Goal: Transaction & Acquisition: Purchase product/service

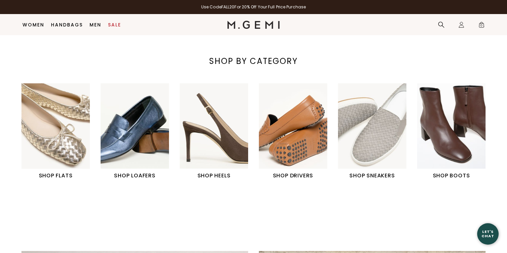
scroll to position [222, 0]
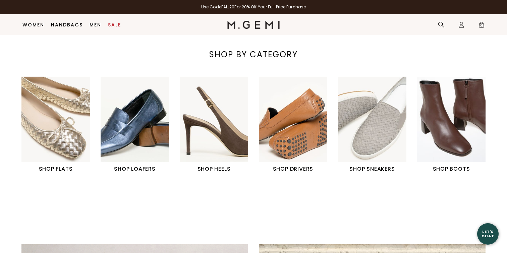
click at [240, 128] on img "3 / 6" at bounding box center [214, 119] width 68 height 85
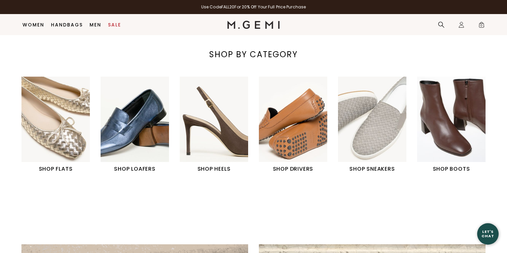
click at [231, 137] on img "3 / 6" at bounding box center [214, 119] width 68 height 85
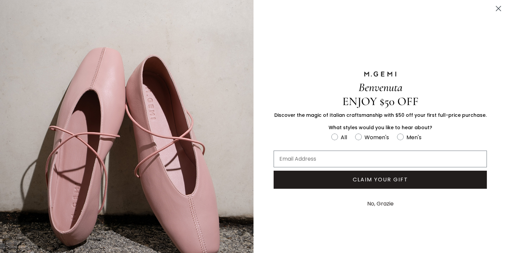
scroll to position [30, 0]
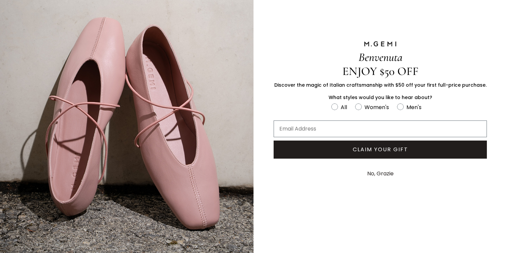
click at [370, 175] on button "No, Grazie" at bounding box center [380, 174] width 33 height 17
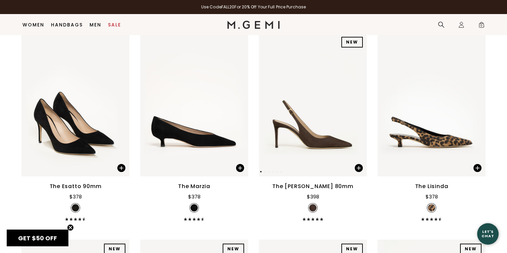
scroll to position [97, 0]
click at [441, 144] on img at bounding box center [431, 105] width 108 height 144
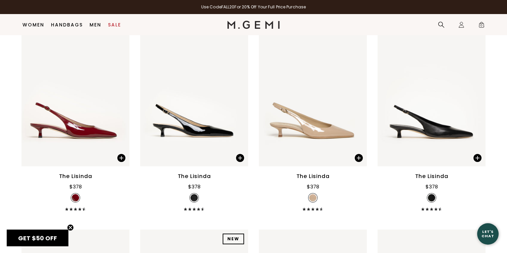
scroll to position [729, 0]
click at [101, 132] on img at bounding box center [75, 94] width 108 height 144
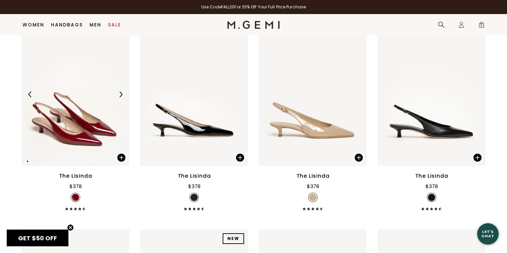
click at [97, 135] on img at bounding box center [75, 94] width 108 height 144
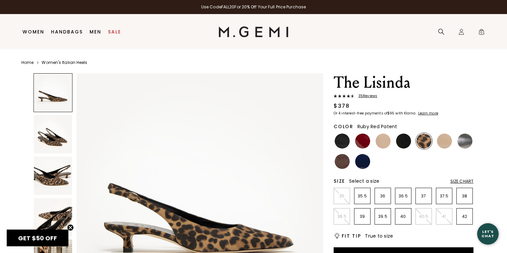
click at [361, 139] on img at bounding box center [362, 141] width 15 height 15
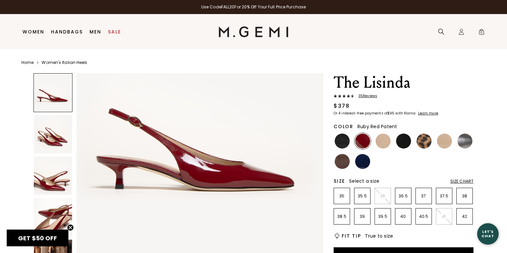
scroll to position [66, 0]
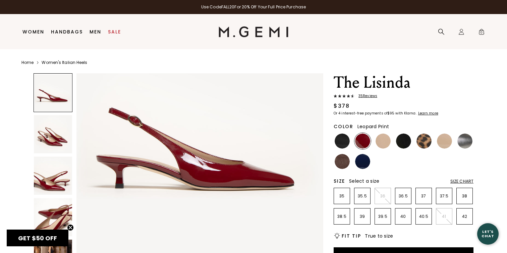
click at [421, 142] on img at bounding box center [423, 141] width 15 height 15
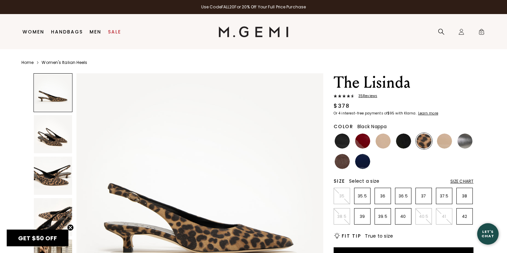
click at [401, 142] on img at bounding box center [403, 141] width 15 height 15
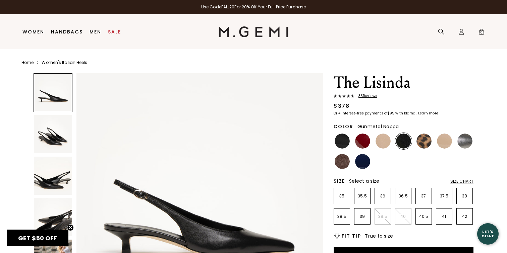
click at [464, 142] on img at bounding box center [464, 141] width 15 height 15
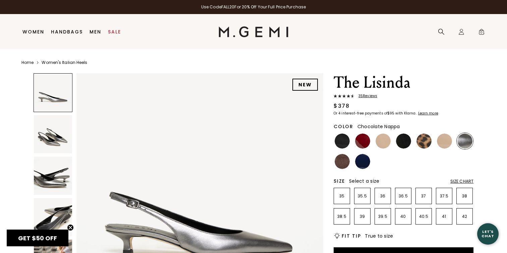
click at [336, 162] on img at bounding box center [342, 161] width 15 height 15
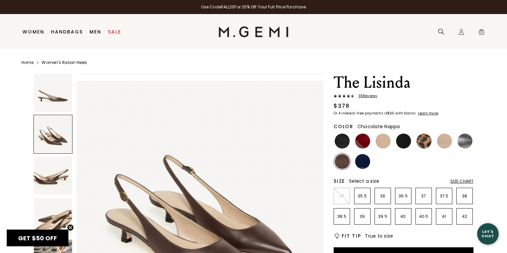
scroll to position [260, 0]
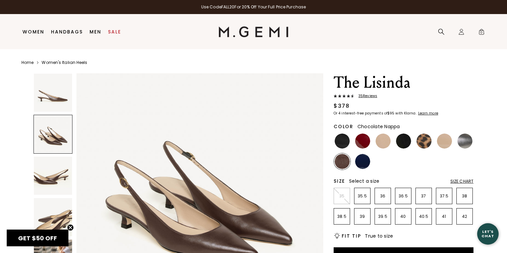
click at [481, 174] on div "Close dialog Don't Forget ENJOY $50 OFF Don’t see something you love? We launch…" at bounding box center [253, 126] width 507 height 253
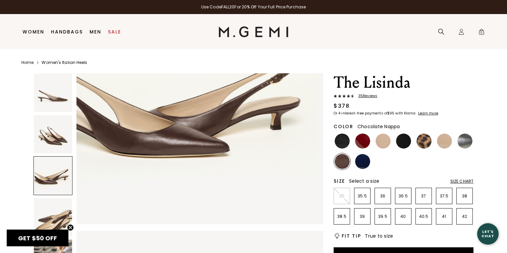
scroll to position [603, 0]
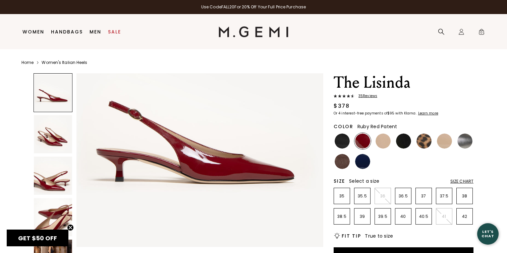
scroll to position [74, 0]
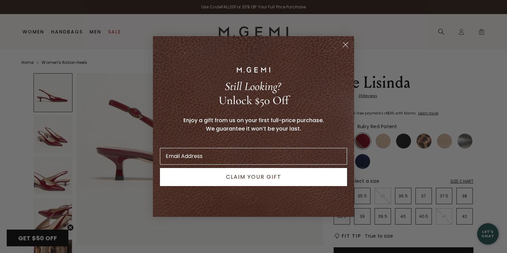
click at [347, 44] on circle "Close dialog" at bounding box center [345, 44] width 11 height 11
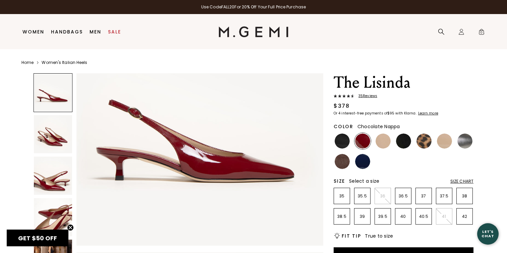
click at [342, 159] on img at bounding box center [342, 161] width 15 height 15
